Goal: Information Seeking & Learning: Learn about a topic

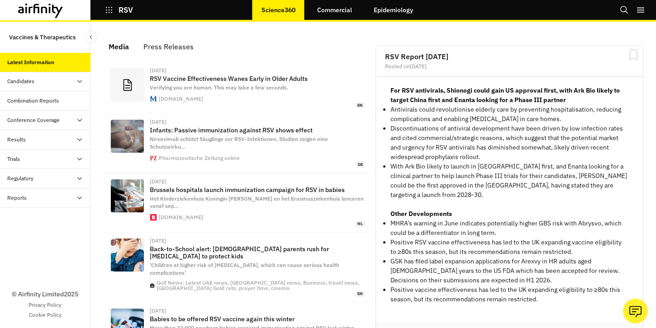
scroll to position [592, 271]
click at [413, 19] on link "Epidemiology" at bounding box center [393, 10] width 57 height 22
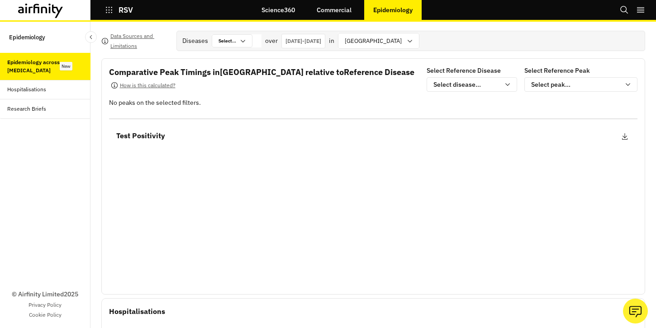
click at [57, 91] on div "Hospitalisations" at bounding box center [48, 90] width 83 height 8
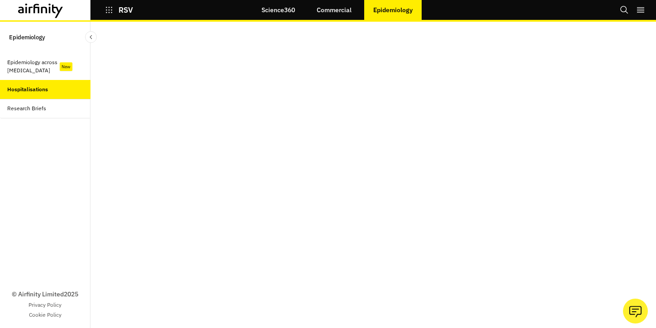
scroll to position [46, 0]
